Goal: Find specific page/section: Find specific page/section

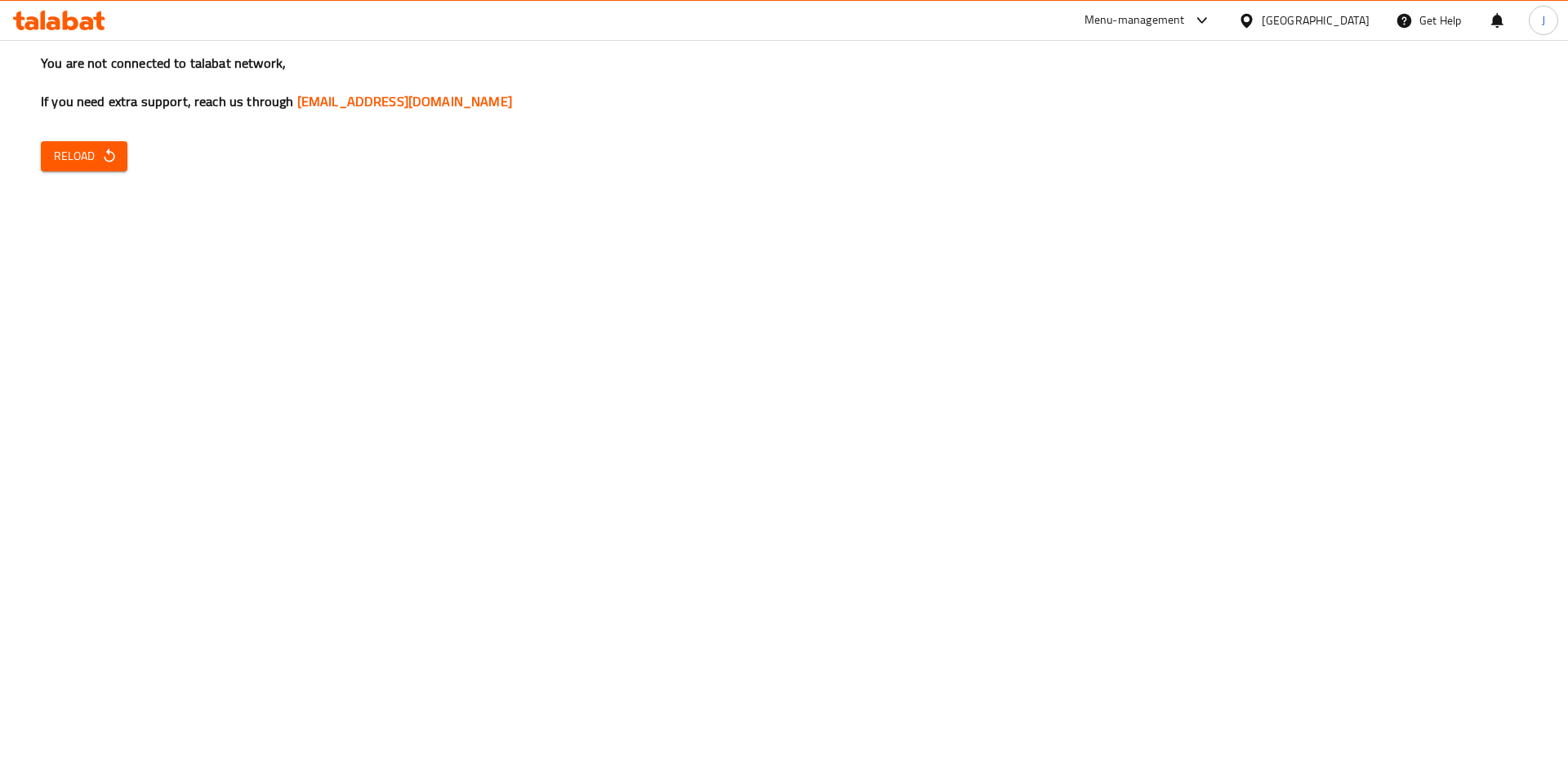
click at [89, 173] on div "You are not connected to talabat network, If you need extra support, reach us t…" at bounding box center [784, 386] width 1568 height 773
click at [63, 143] on button "Reload" at bounding box center [84, 156] width 87 height 30
click at [100, 159] on span "Reload" at bounding box center [84, 156] width 60 height 21
